Goal: Information Seeking & Learning: Check status

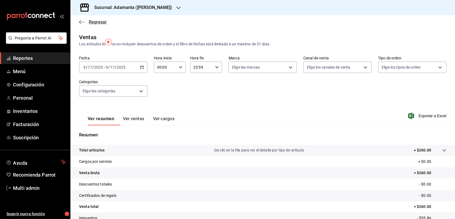
click at [98, 25] on span "Regresar" at bounding box center [98, 21] width 18 height 5
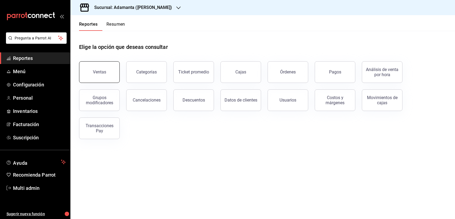
click at [107, 83] on button "Ventas" at bounding box center [99, 72] width 41 height 22
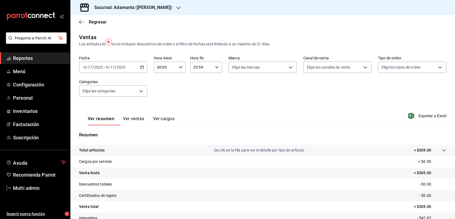
click at [136, 126] on button "Ver ventas" at bounding box center [133, 120] width 21 height 9
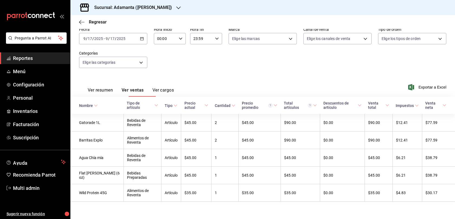
scroll to position [68, 0]
